Goal: Check status: Check status

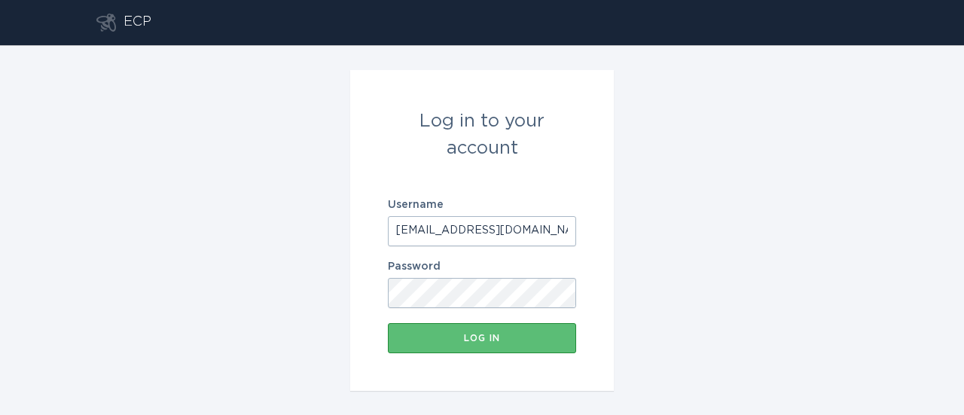
click at [503, 227] on input "[EMAIL_ADDRESS][DOMAIN_NAME]" at bounding box center [482, 231] width 188 height 30
paste input "portlandgen@resideo"
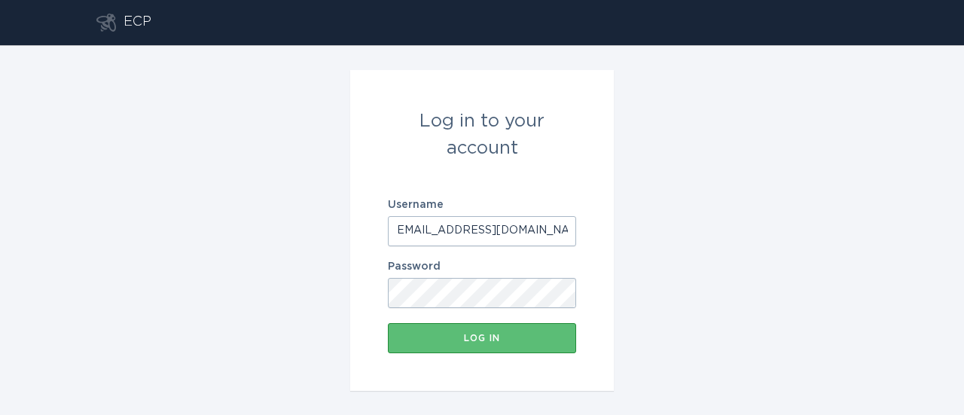
type input "[EMAIL_ADDRESS][DOMAIN_NAME]"
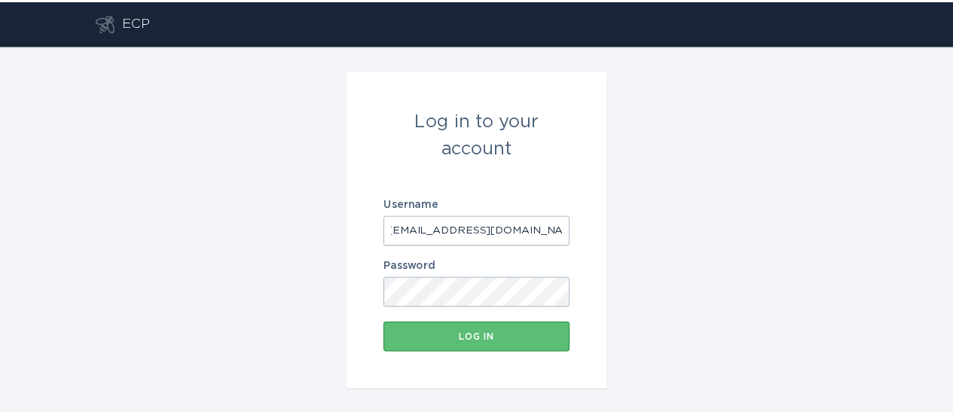
scroll to position [0, 0]
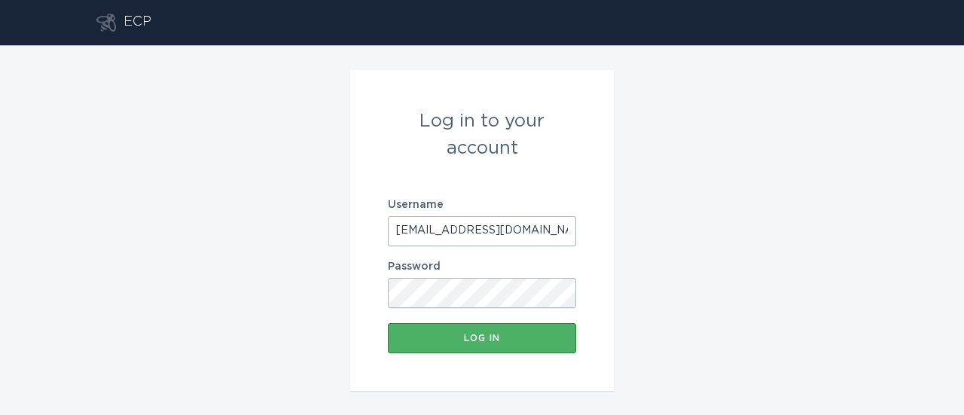
click at [452, 346] on button "Log in" at bounding box center [482, 338] width 188 height 30
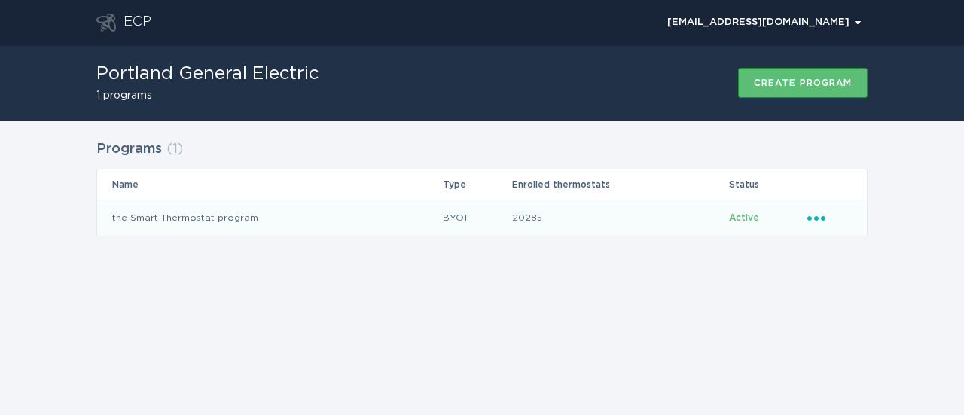
click at [203, 217] on td "the Smart Thermostat program" at bounding box center [269, 218] width 345 height 36
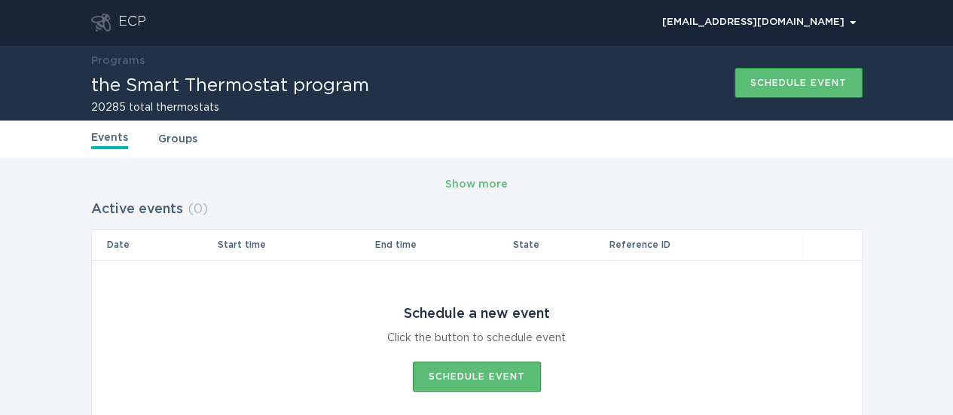
click at [176, 139] on link "Groups" at bounding box center [177, 139] width 39 height 17
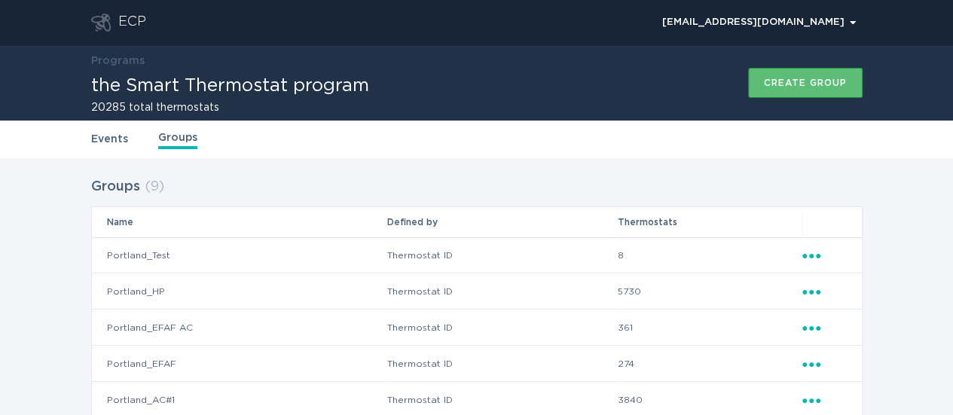
click at [104, 135] on link "Events" at bounding box center [109, 139] width 37 height 17
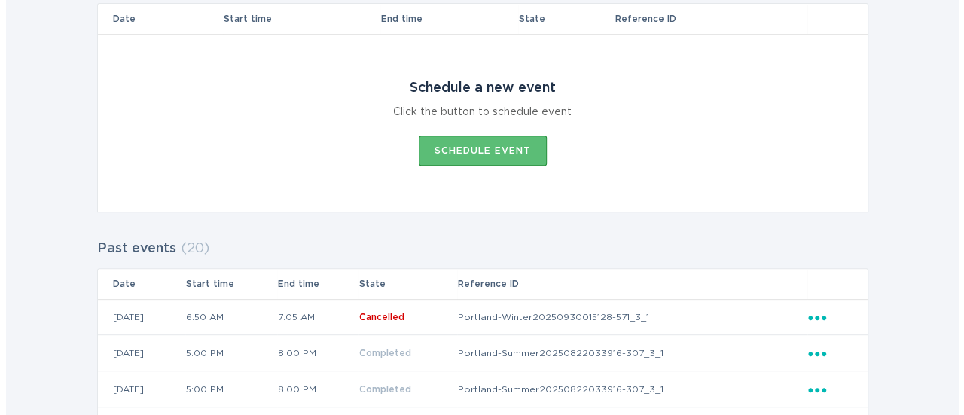
scroll to position [301, 0]
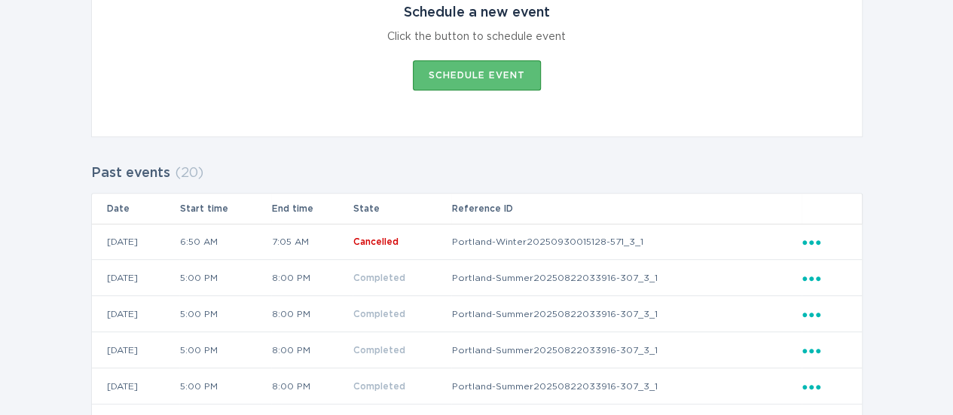
click at [812, 241] on icon "Popover menu" at bounding box center [811, 242] width 18 height 5
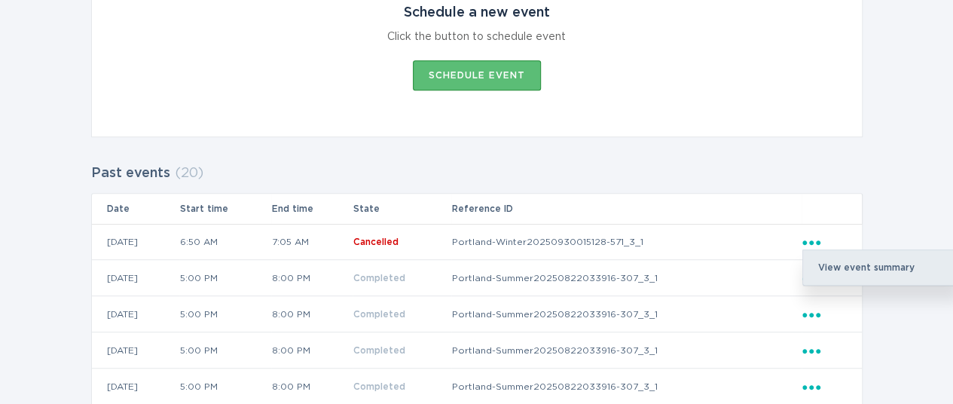
click at [829, 268] on div "View event summary" at bounding box center [881, 267] width 157 height 35
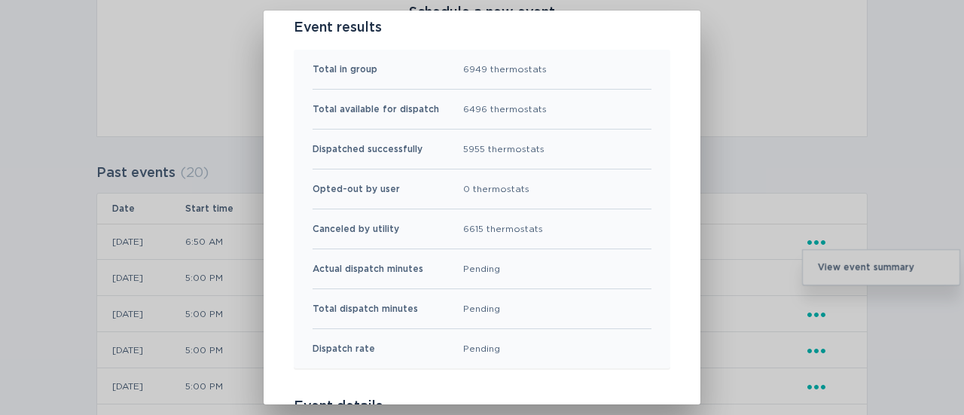
scroll to position [75, 0]
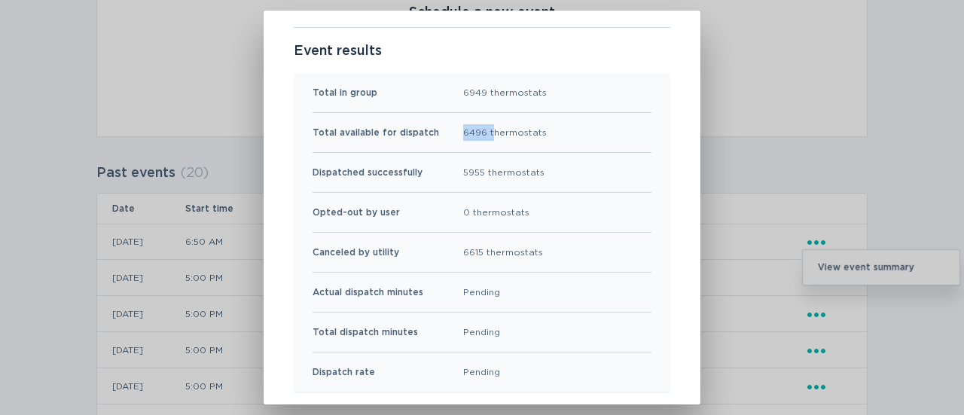
drag, startPoint x: 453, startPoint y: 133, endPoint x: 494, endPoint y: 136, distance: 41.5
click at [494, 136] on div "Total available for dispatch 6496 thermostats" at bounding box center [482, 133] width 339 height 40
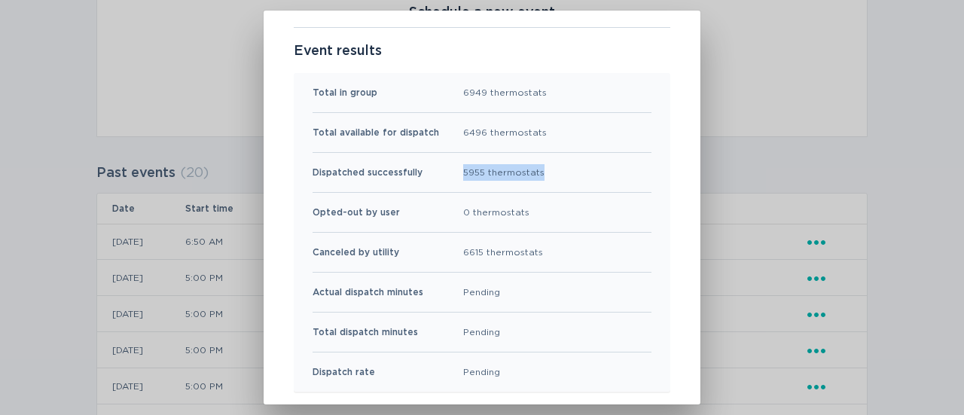
drag, startPoint x: 452, startPoint y: 174, endPoint x: 558, endPoint y: 177, distance: 105.5
click at [558, 177] on div "Dispatched successfully 5955 thermostats" at bounding box center [482, 173] width 339 height 40
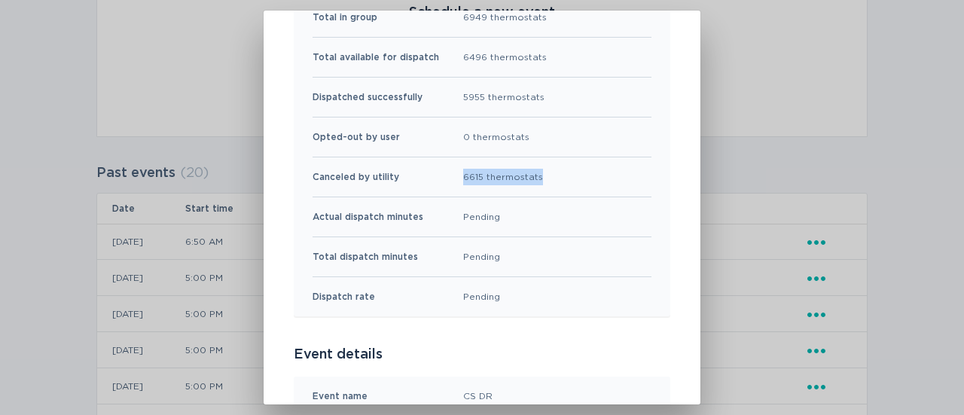
drag, startPoint x: 460, startPoint y: 171, endPoint x: 566, endPoint y: 174, distance: 106.3
click at [566, 174] on div "Canceled by utility 6615 thermostats" at bounding box center [482, 177] width 339 height 40
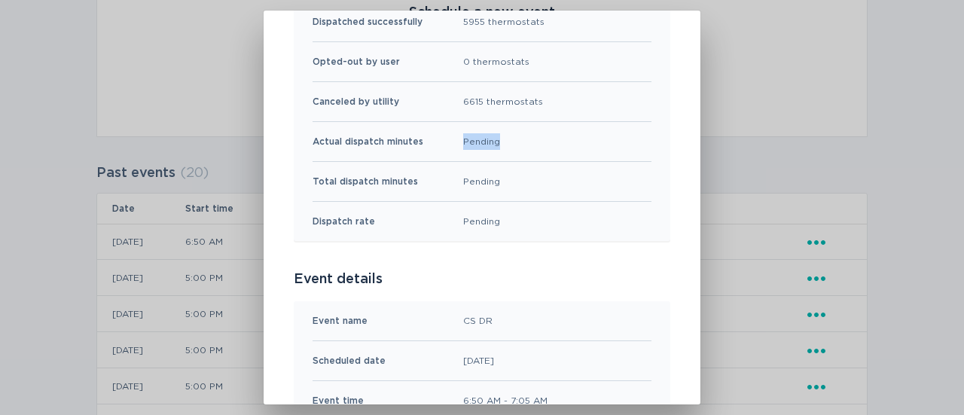
drag, startPoint x: 440, startPoint y: 142, endPoint x: 463, endPoint y: 180, distance: 45.0
click at [493, 143] on div "Actual dispatch minutes Pending" at bounding box center [482, 142] width 339 height 40
drag, startPoint x: 443, startPoint y: 186, endPoint x: 513, endPoint y: 182, distance: 70.2
click at [513, 182] on div "Total dispatch minutes Pending" at bounding box center [482, 182] width 339 height 40
drag, startPoint x: 448, startPoint y: 213, endPoint x: 497, endPoint y: 213, distance: 49.7
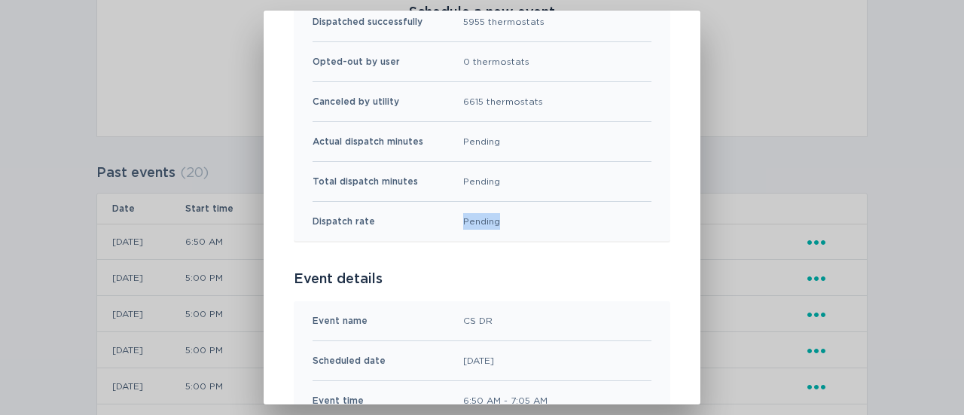
click at [497, 213] on div "Dispatch rate Pending" at bounding box center [482, 221] width 339 height 39
drag, startPoint x: 454, startPoint y: 127, endPoint x: 509, endPoint y: 136, distance: 55.7
click at [509, 136] on div "Actual dispatch minutes Pending" at bounding box center [482, 142] width 339 height 40
drag, startPoint x: 448, startPoint y: 219, endPoint x: 497, endPoint y: 220, distance: 49.0
click at [496, 220] on div "Dispatch rate Pending" at bounding box center [482, 221] width 339 height 39
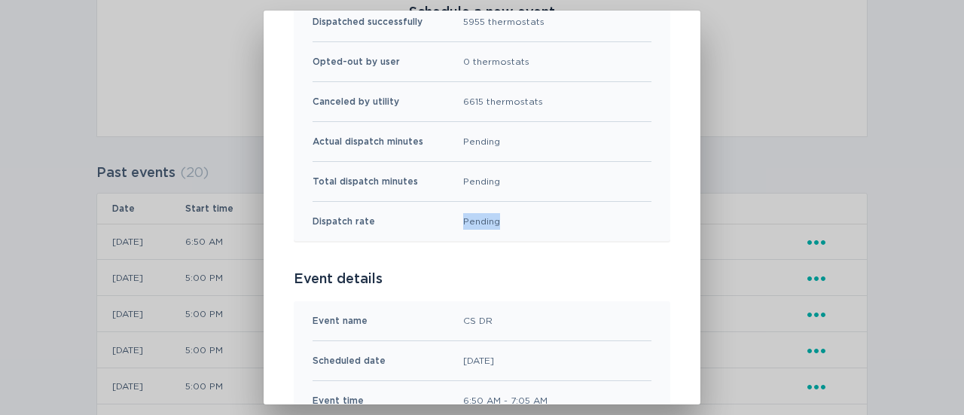
click at [558, 220] on div "Dispatch rate Pending" at bounding box center [482, 221] width 339 height 39
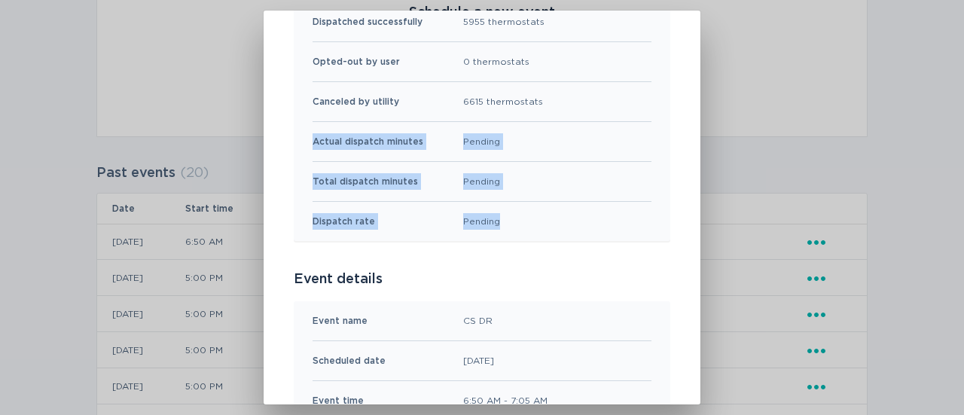
drag, startPoint x: 300, startPoint y: 139, endPoint x: 568, endPoint y: 238, distance: 285.8
click at [568, 238] on div "Total in group 6949 thermostats Total available for dispatch 6496 thermostats D…" at bounding box center [482, 81] width 377 height 319
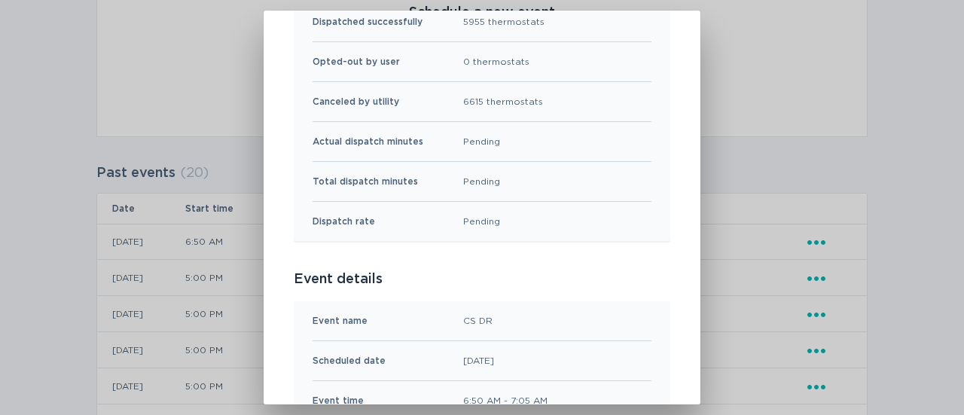
click at [535, 273] on p "Event details" at bounding box center [482, 279] width 377 height 17
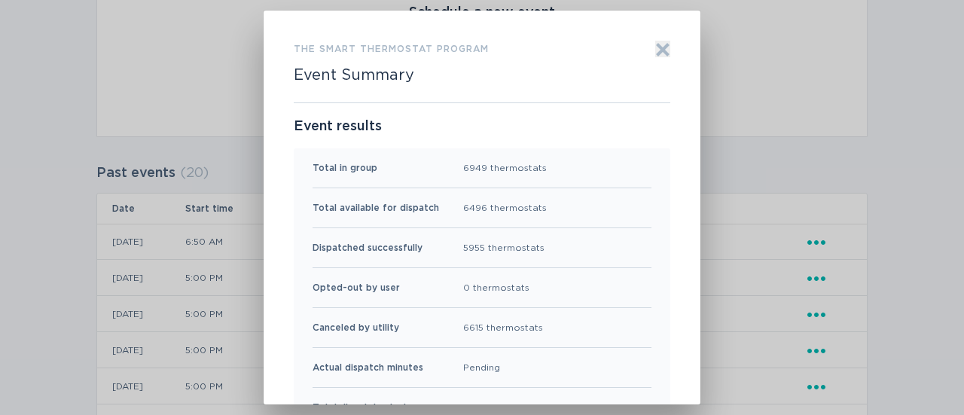
scroll to position [75, 0]
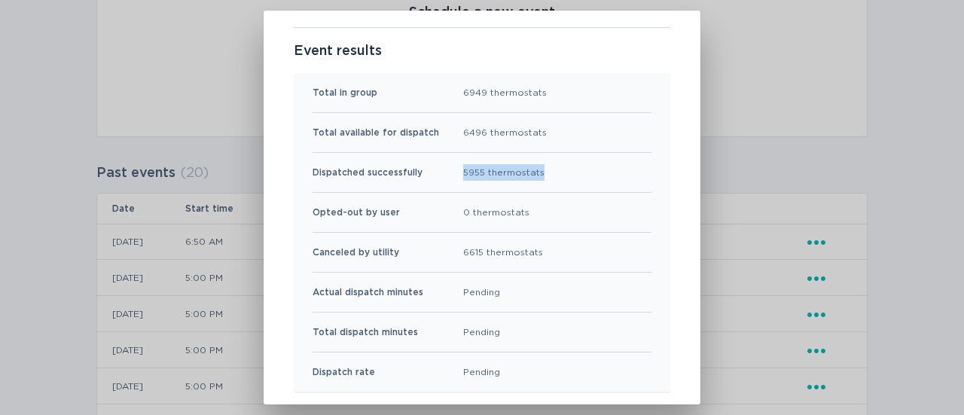
drag, startPoint x: 455, startPoint y: 170, endPoint x: 577, endPoint y: 178, distance: 122.3
click at [577, 178] on div "Dispatched successfully 5955 thermostats" at bounding box center [482, 173] width 339 height 40
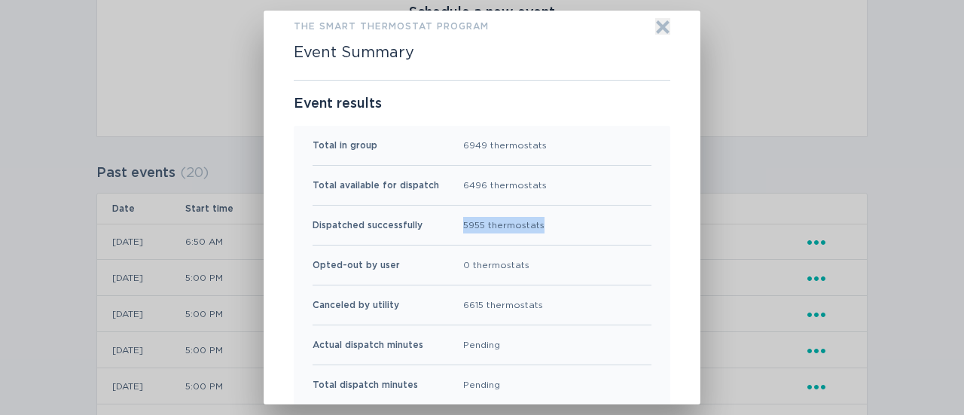
scroll to position [0, 0]
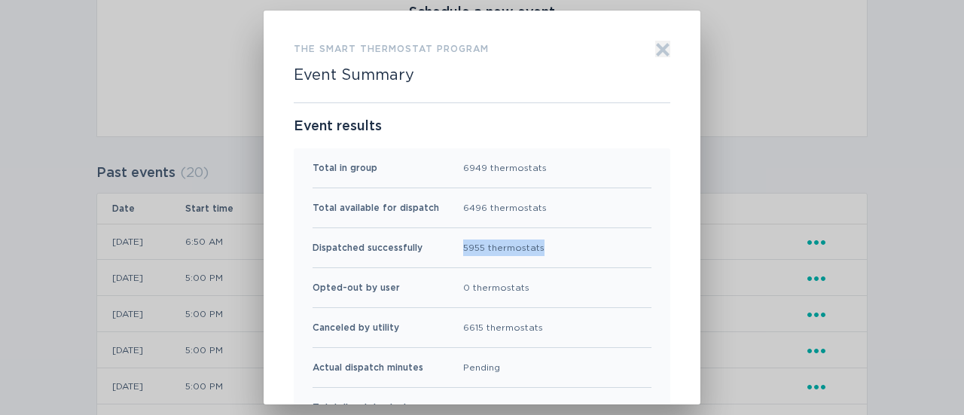
click at [660, 55] on icon "Exit" at bounding box center [662, 49] width 15 height 15
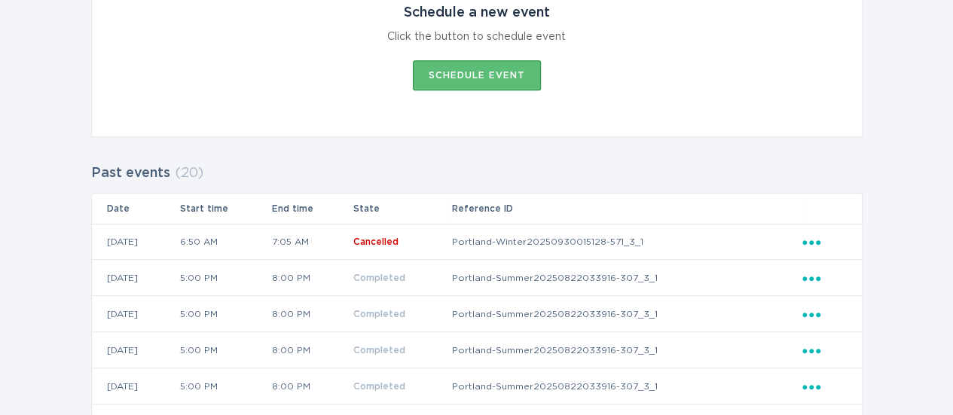
click at [811, 240] on icon "Popover menu" at bounding box center [811, 242] width 18 height 5
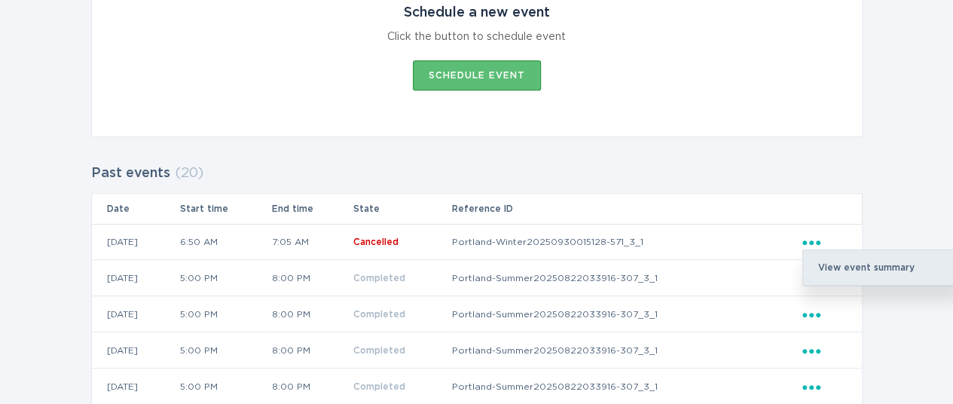
click at [828, 264] on div "View event summary" at bounding box center [881, 267] width 157 height 35
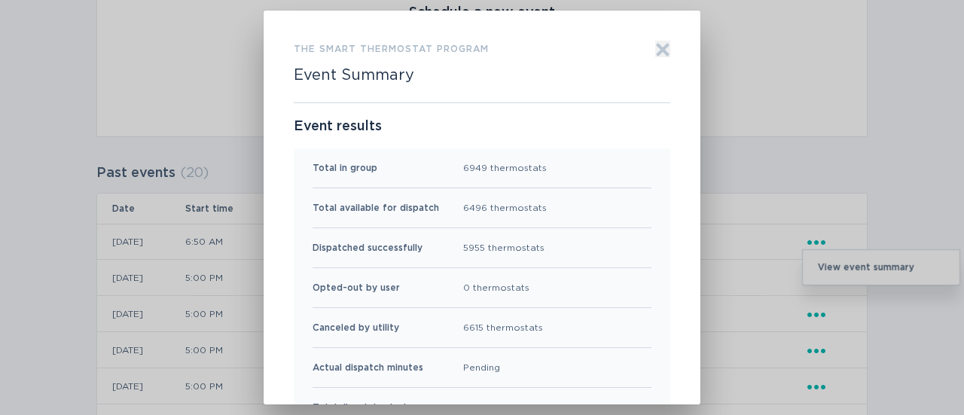
click at [656, 57] on icon "Exit" at bounding box center [662, 49] width 15 height 15
